Goal: Find specific page/section: Find specific page/section

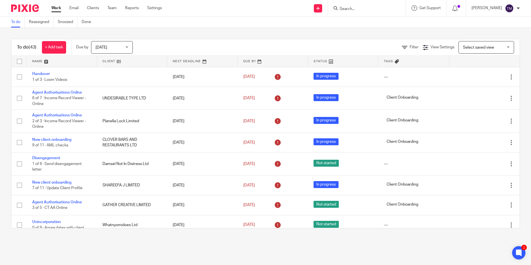
click at [377, 9] on input "Search" at bounding box center [364, 9] width 50 height 5
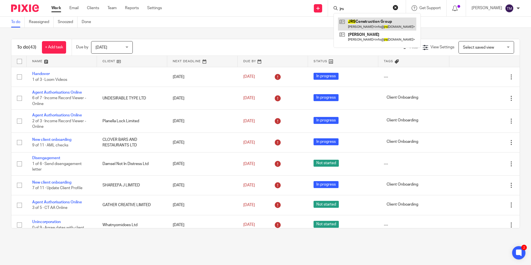
type input "jrs"
click at [371, 22] on link at bounding box center [377, 23] width 78 height 13
